Goal: Navigation & Orientation: Find specific page/section

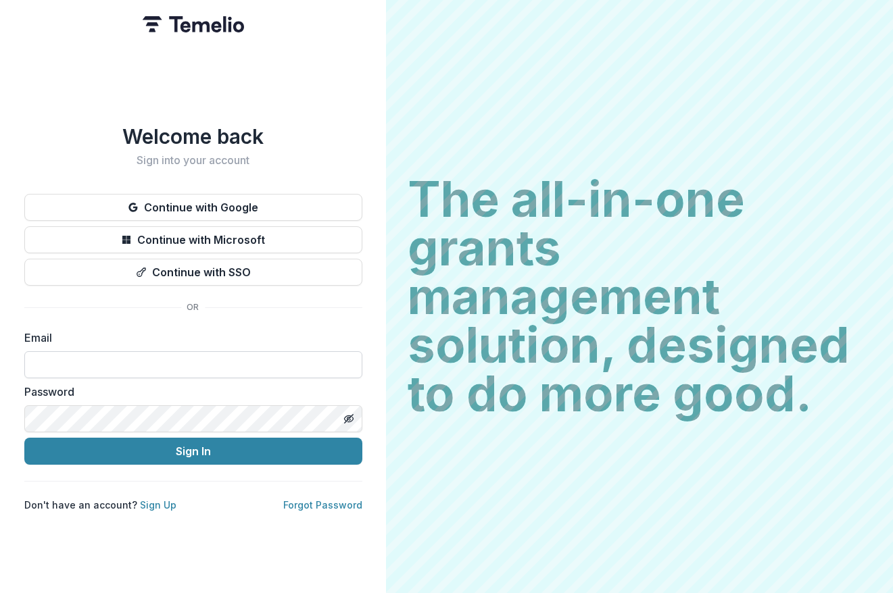
click at [176, 351] on input at bounding box center [193, 364] width 338 height 27
paste input "**********"
type input "**********"
click at [345, 416] on icon "Toggle password visibility" at bounding box center [347, 418] width 7 height 5
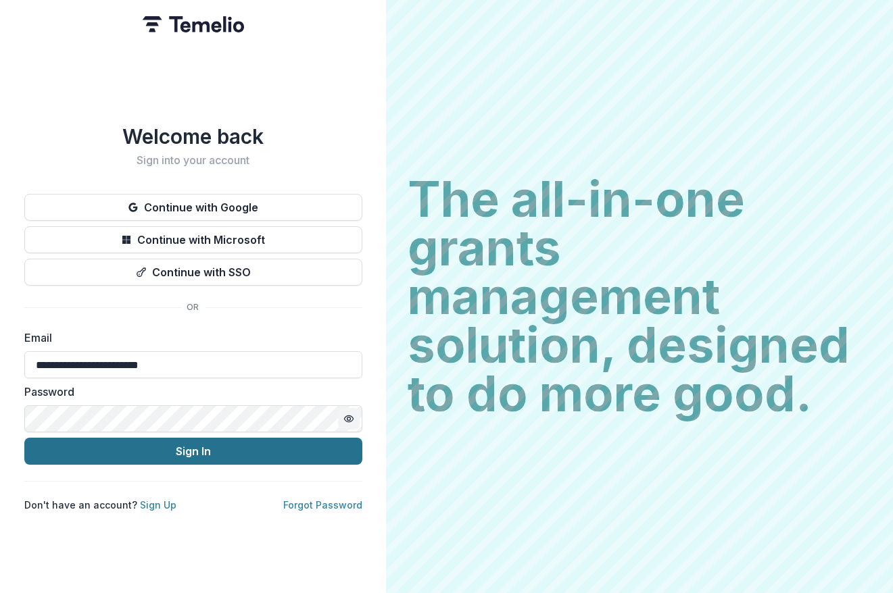
click at [264, 446] on button "Sign In" at bounding box center [193, 451] width 338 height 27
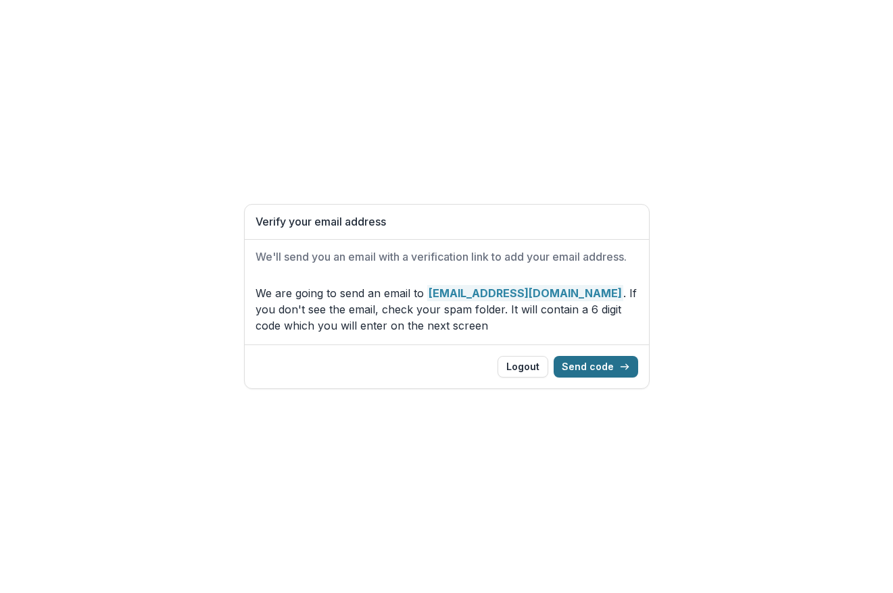
click at [597, 368] on button "Send code" at bounding box center [595, 367] width 84 height 22
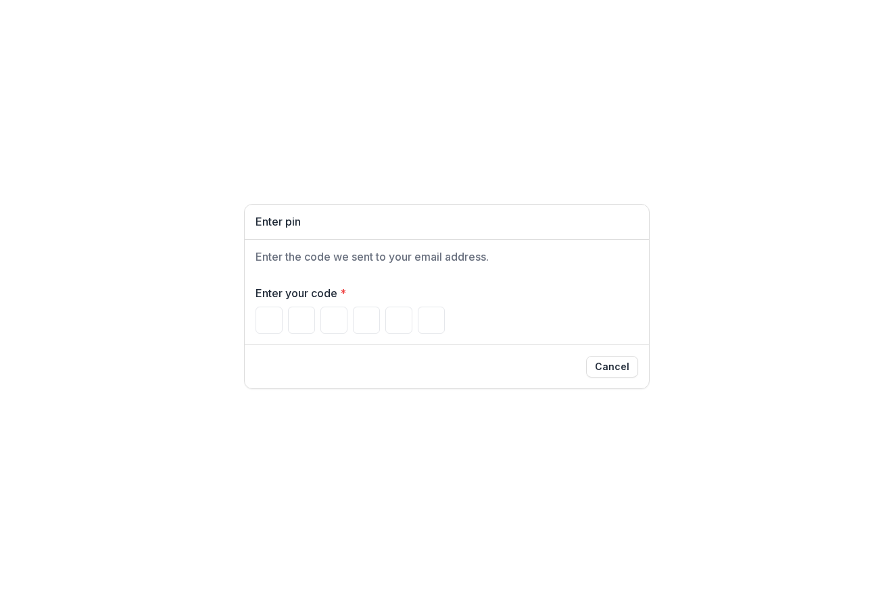
paste input "******"
type input "*"
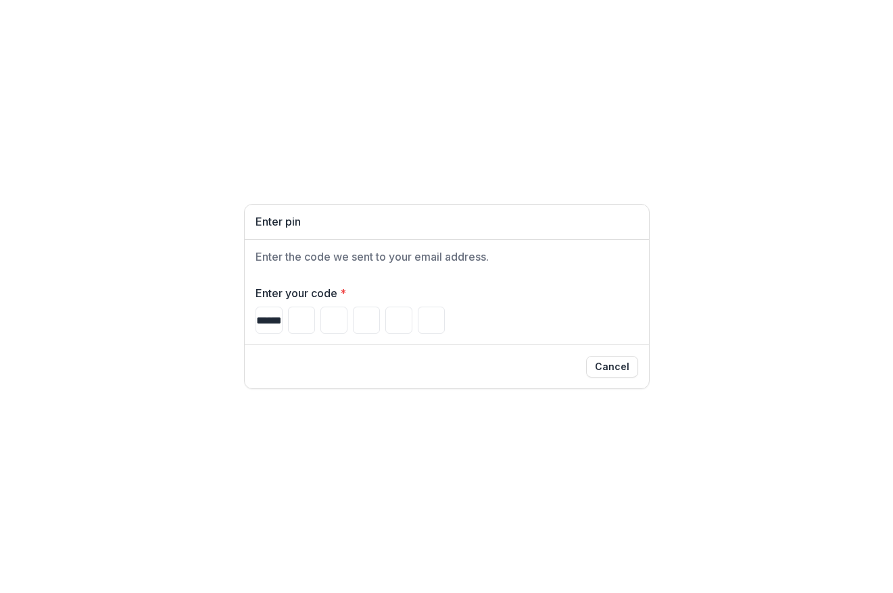
type input "*"
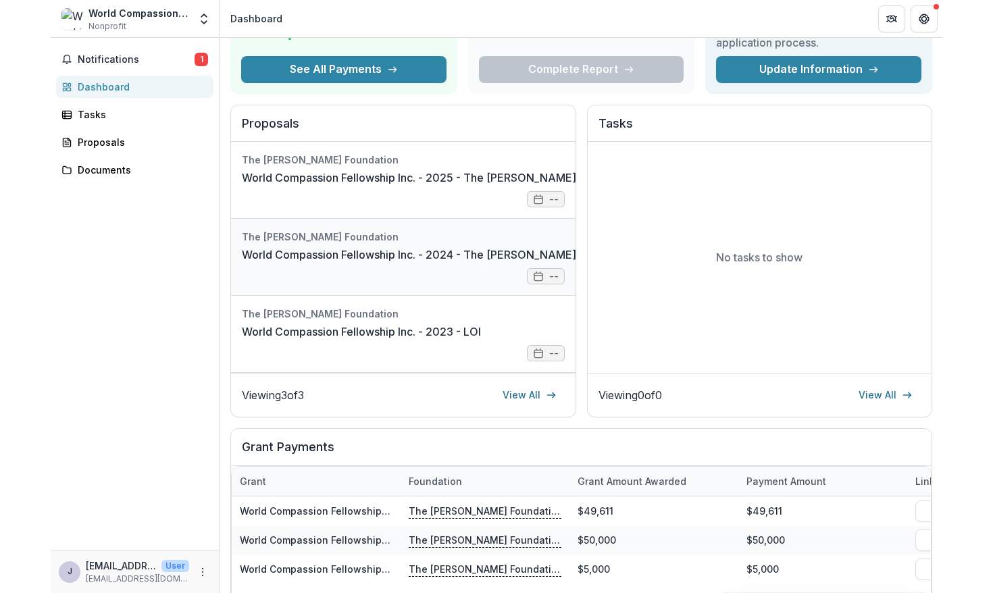
scroll to position [225, 0]
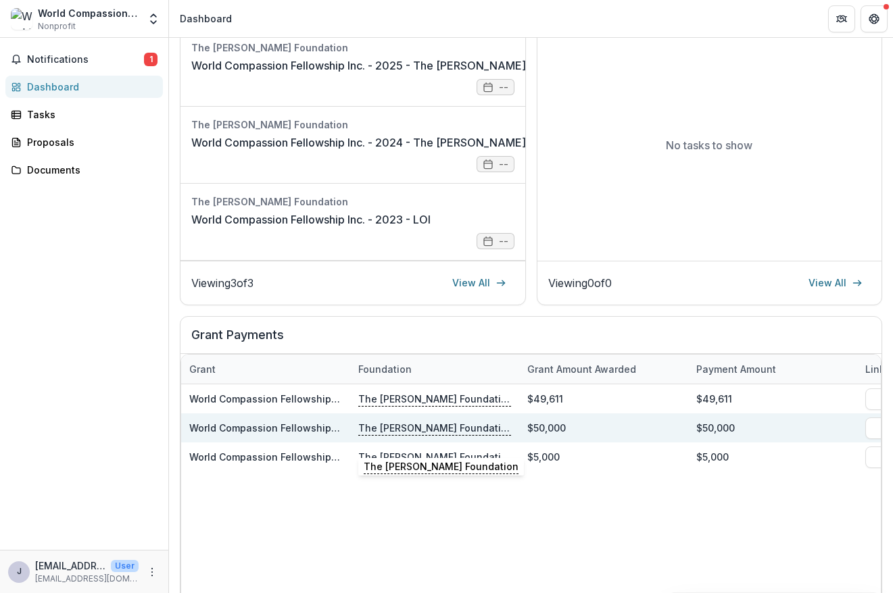
click at [416, 435] on p "The [PERSON_NAME] Foundation" at bounding box center [434, 427] width 153 height 15
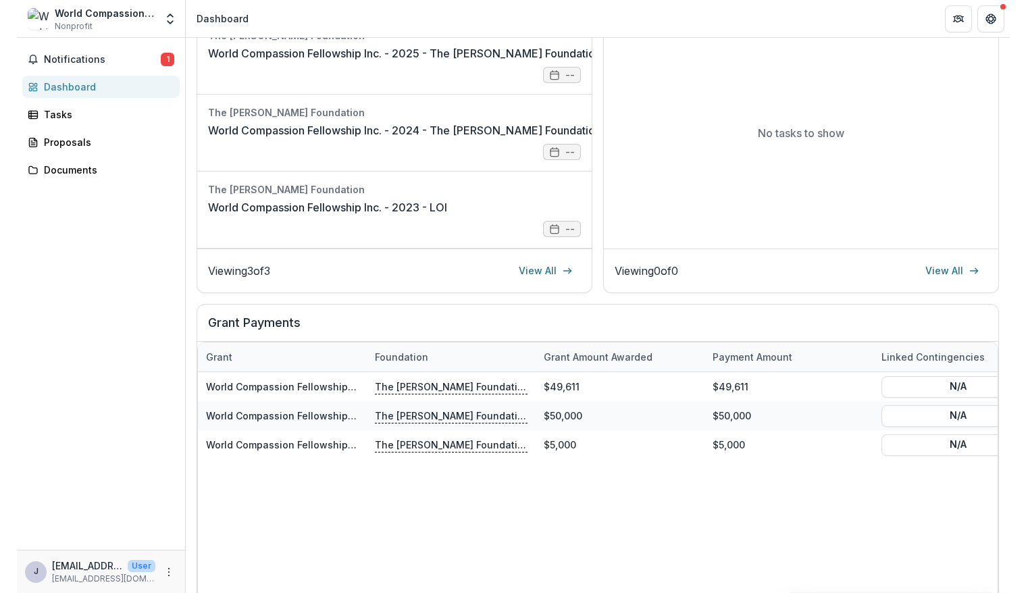
scroll to position [213, 0]
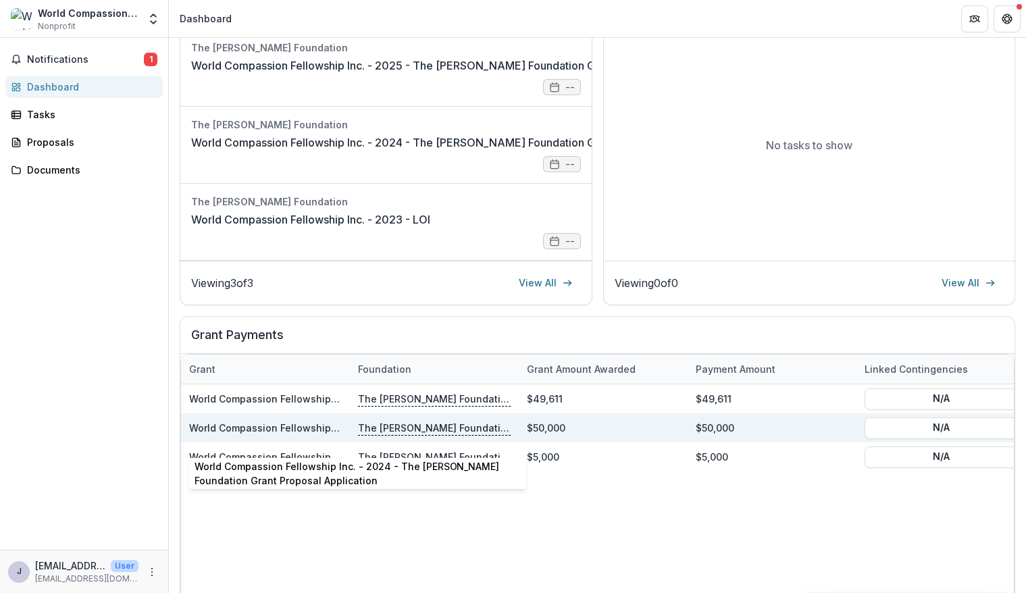
click at [321, 435] on div "World Compassion Fellowship Inc. - 2024 - The [PERSON_NAME] Foundation Grant Pr…" at bounding box center [265, 428] width 153 height 14
click at [407, 435] on p "The [PERSON_NAME] Foundation" at bounding box center [434, 427] width 153 height 15
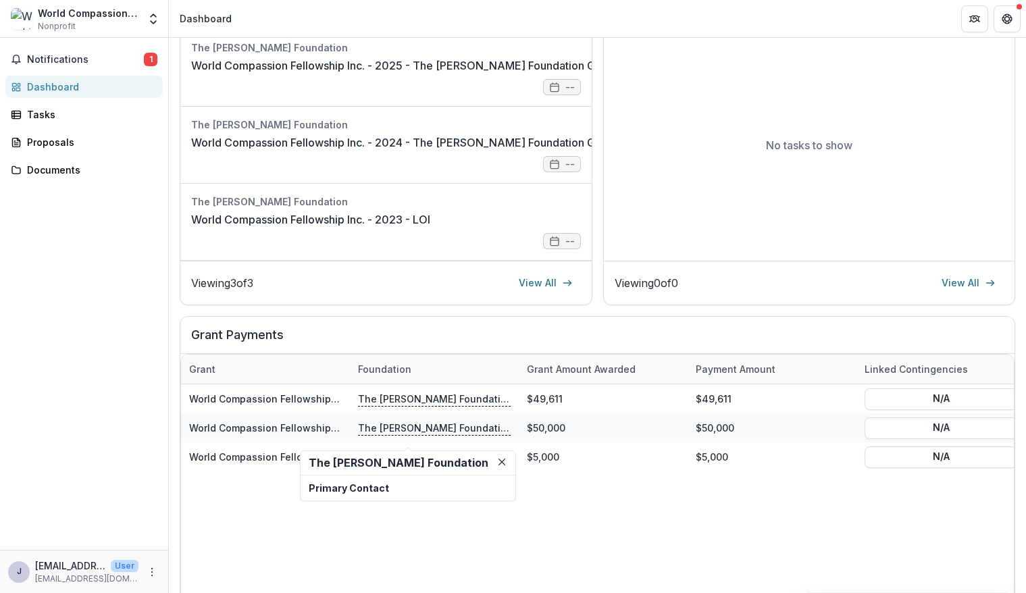
click at [375, 466] on h2 "The [PERSON_NAME] Foundation" at bounding box center [408, 463] width 199 height 13
click at [374, 485] on p "Primary Contact" at bounding box center [408, 488] width 199 height 14
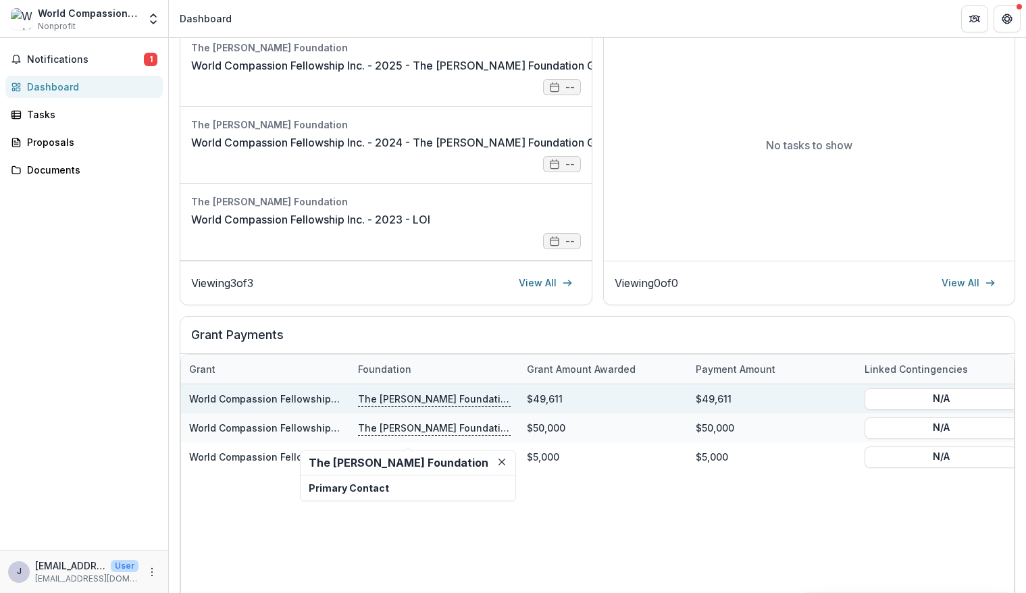
scroll to position [101, 0]
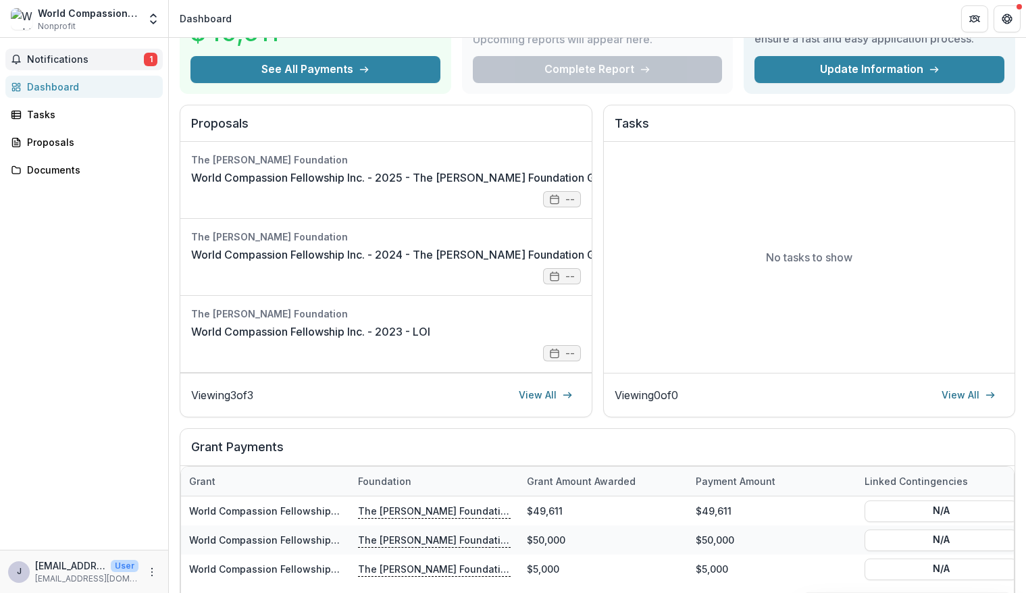
click at [51, 57] on span "Notifications" at bounding box center [85, 59] width 117 height 11
click at [76, 170] on div "Documents" at bounding box center [89, 170] width 125 height 14
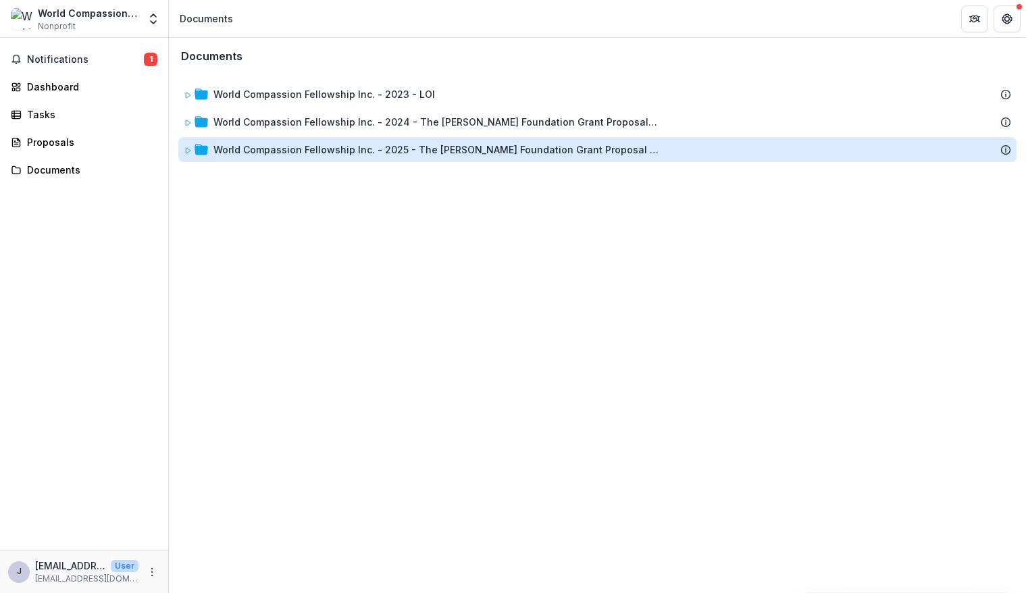
click at [278, 153] on div "World Compassion Fellowship Inc. - 2025 - The [PERSON_NAME] Foundation Grant Pr…" at bounding box center [437, 150] width 446 height 14
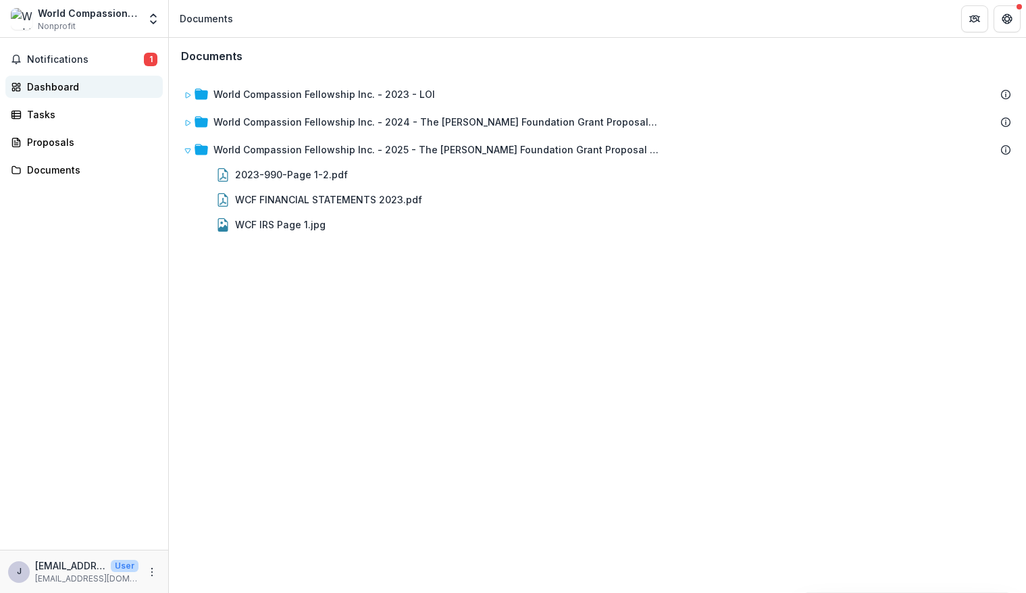
click at [74, 84] on div "Dashboard" at bounding box center [89, 87] width 125 height 14
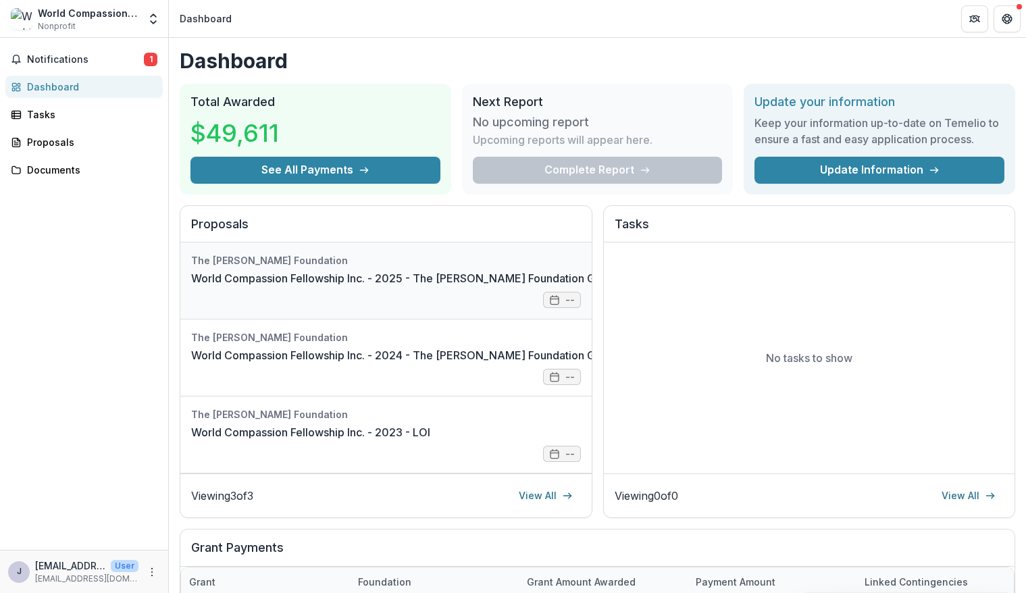
click at [563, 286] on link "World Compassion Fellowship Inc. - 2025 - The [PERSON_NAME] Foundation Grant Pr…" at bounding box center [457, 278] width 532 height 16
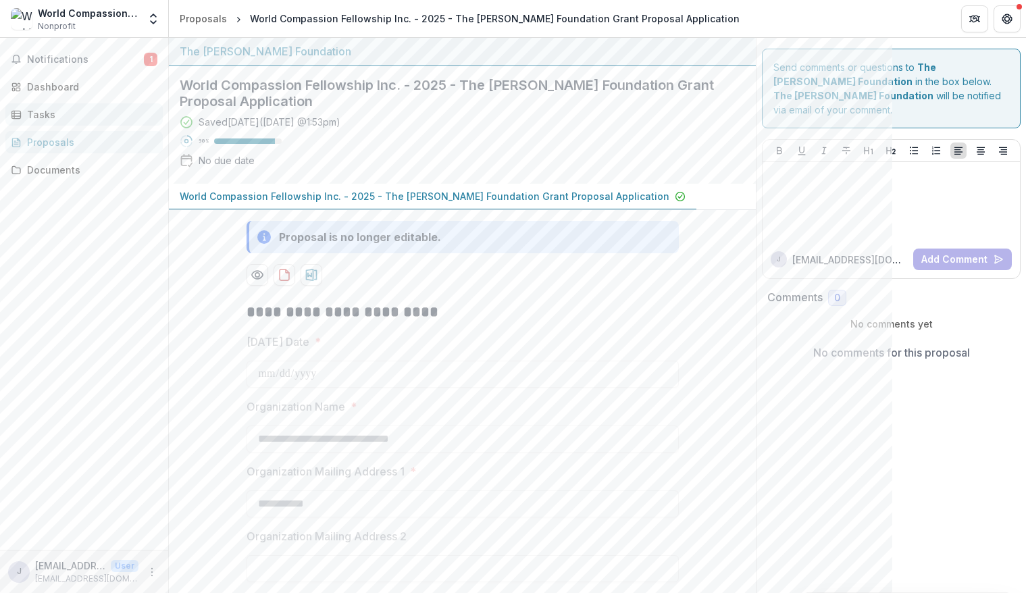
click at [44, 111] on div "Tasks" at bounding box center [89, 114] width 125 height 14
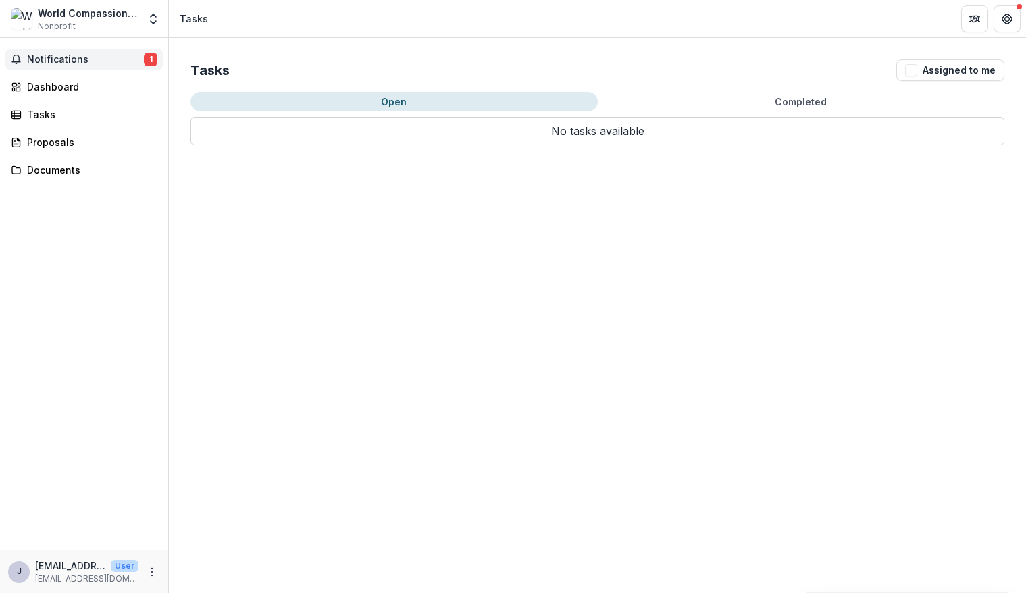
click at [47, 64] on span "Notifications" at bounding box center [85, 59] width 117 height 11
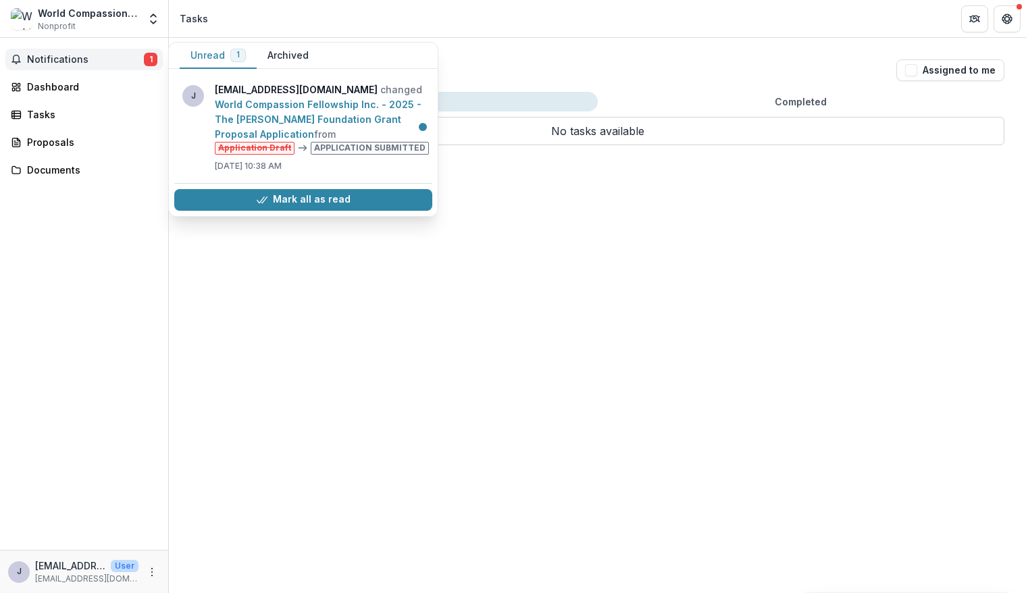
click at [222, 56] on button "Unread 1" at bounding box center [218, 56] width 77 height 26
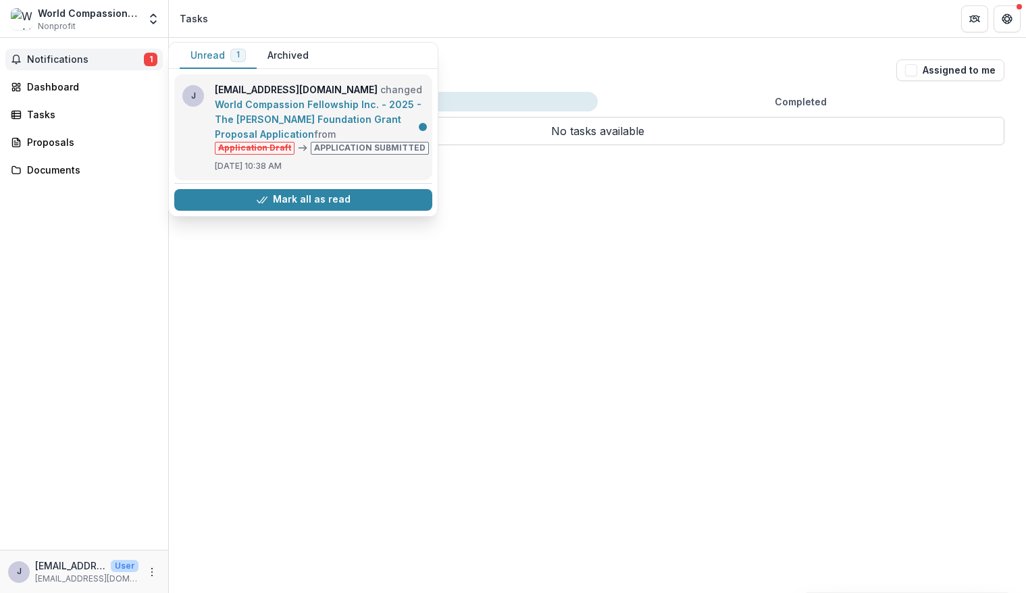
click at [275, 109] on link "World Compassion Fellowship Inc. - 2025 - The [PERSON_NAME] Foundation Grant Pr…" at bounding box center [318, 119] width 207 height 41
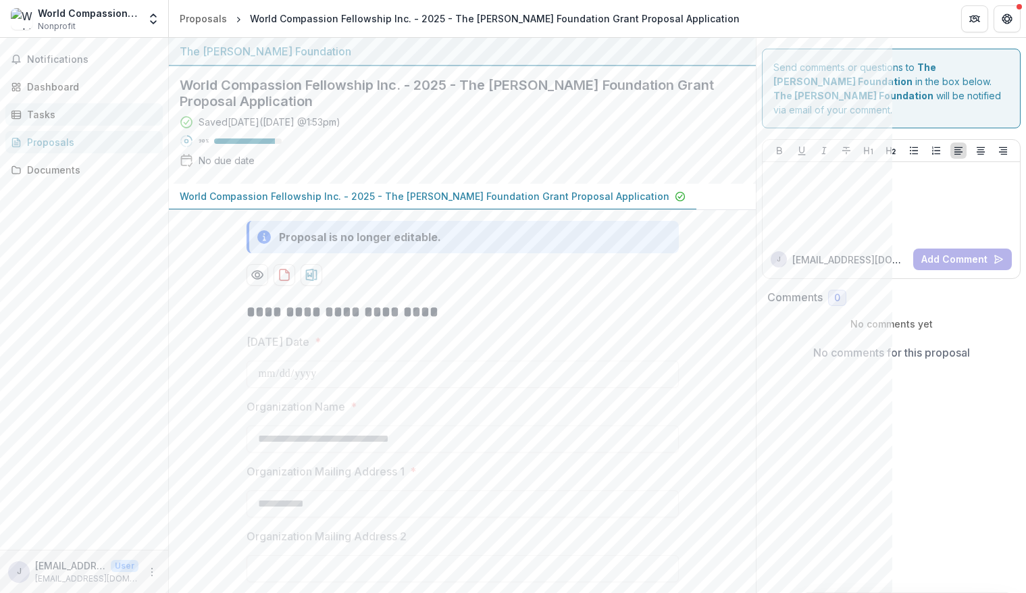
click at [66, 122] on link "Tasks" at bounding box center [83, 114] width 157 height 22
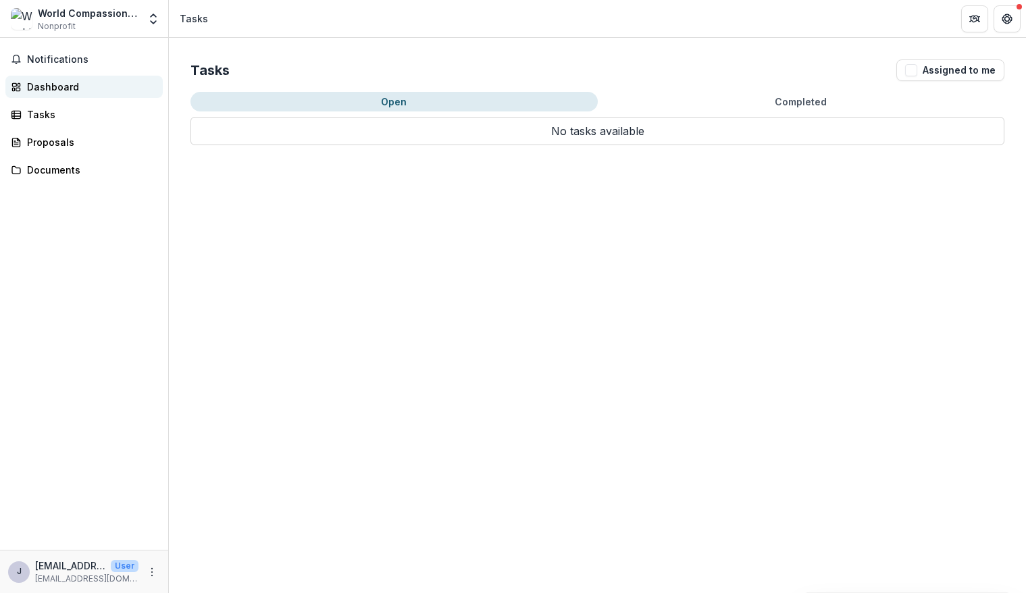
click at [59, 85] on div "Dashboard" at bounding box center [89, 87] width 125 height 14
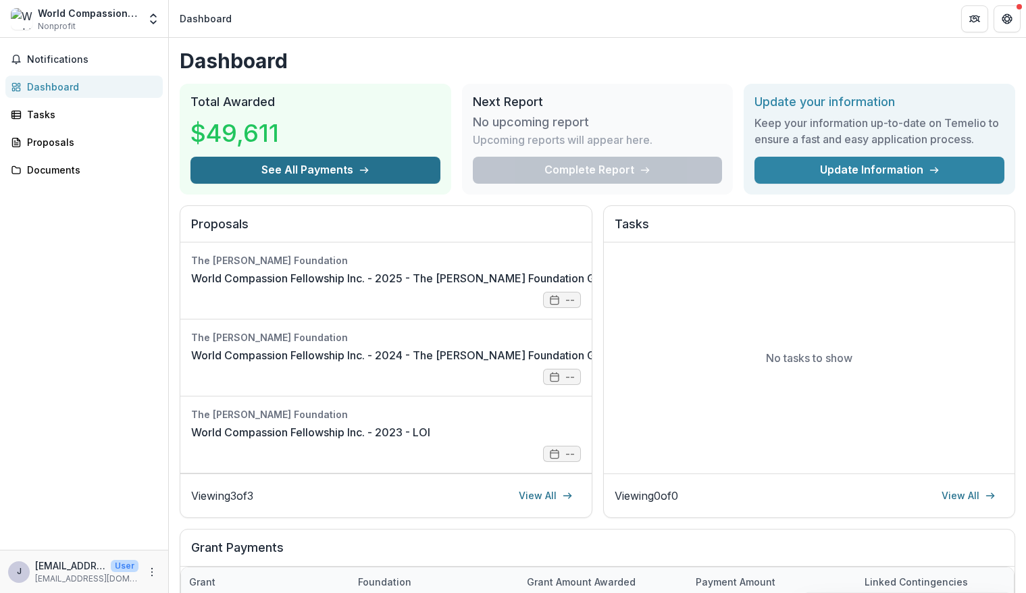
click at [318, 164] on button "See All Payments" at bounding box center [316, 170] width 250 height 27
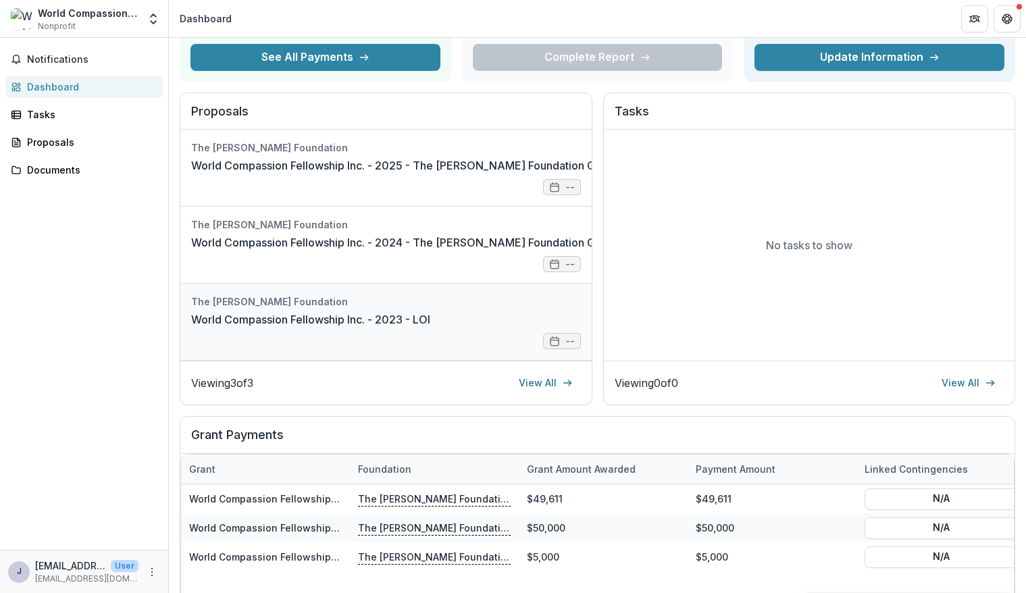
scroll to position [225, 0]
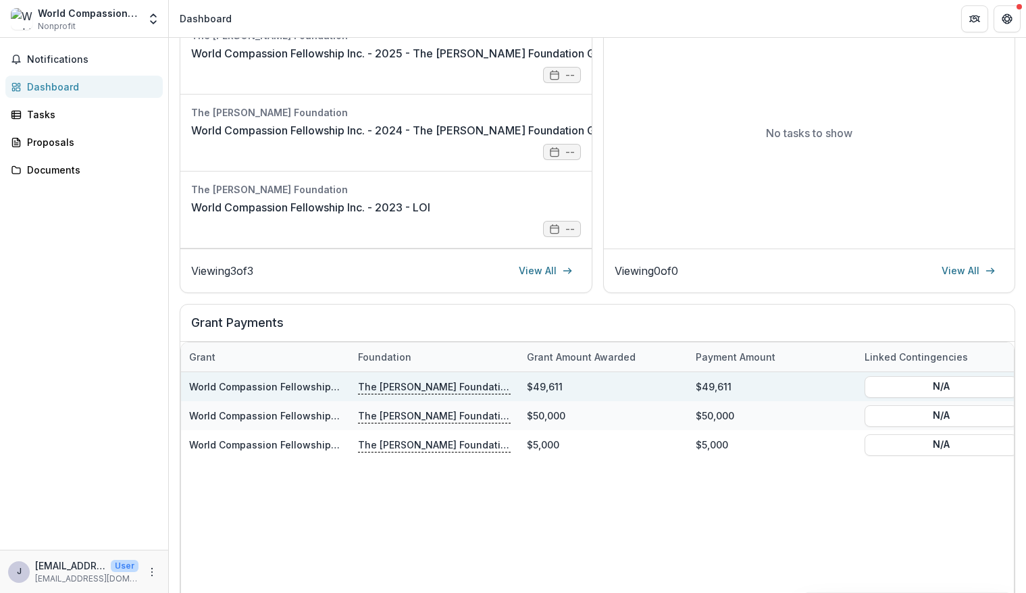
click at [306, 393] on link "World Compassion Fellowship Inc. - 2025 - The [PERSON_NAME] Foundation Grant Pr…" at bounding box center [434, 386] width 490 height 11
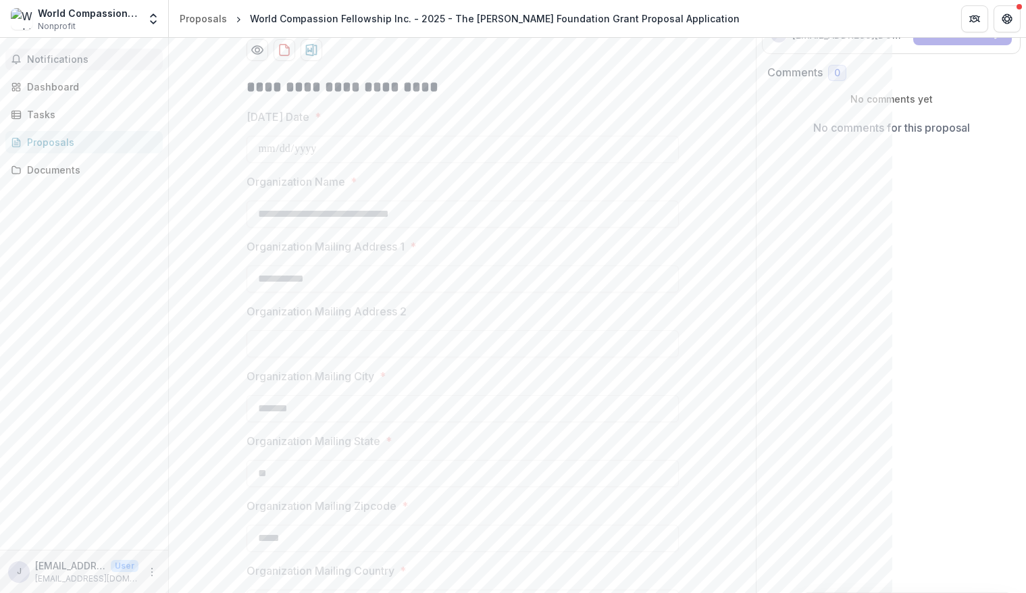
click at [64, 51] on button "Notifications" at bounding box center [83, 60] width 157 height 22
click at [79, 82] on div "Dashboard" at bounding box center [89, 87] width 125 height 14
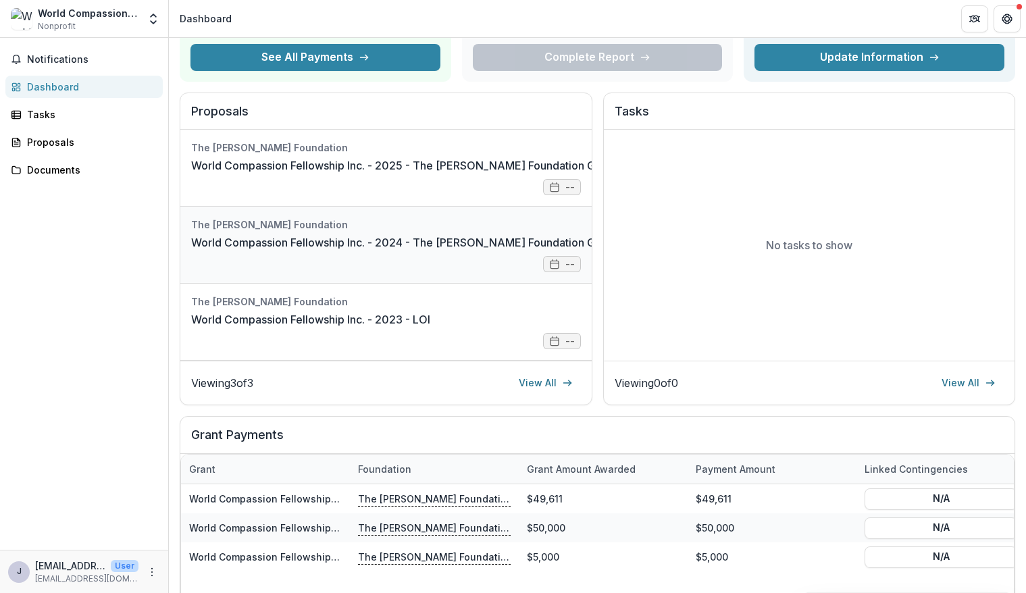
scroll to position [225, 0]
